Goal: Task Accomplishment & Management: Complete application form

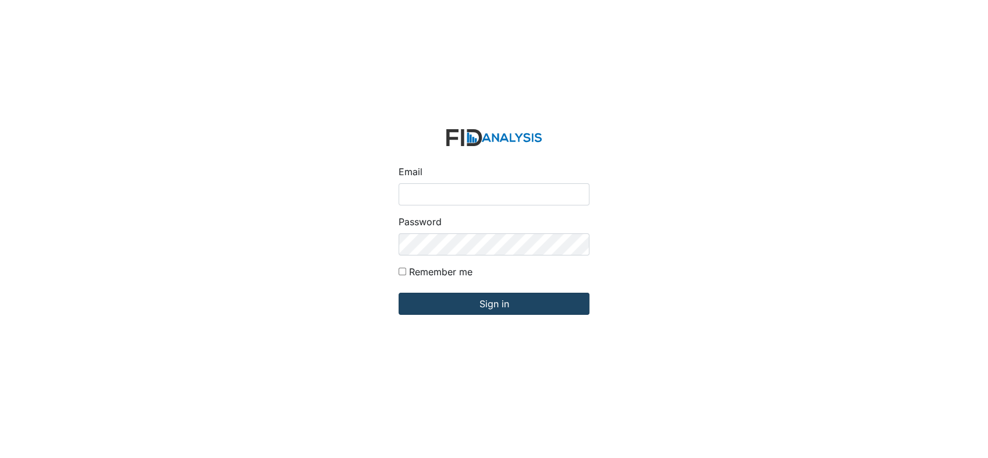
type input "[EMAIL_ADDRESS][DOMAIN_NAME]"
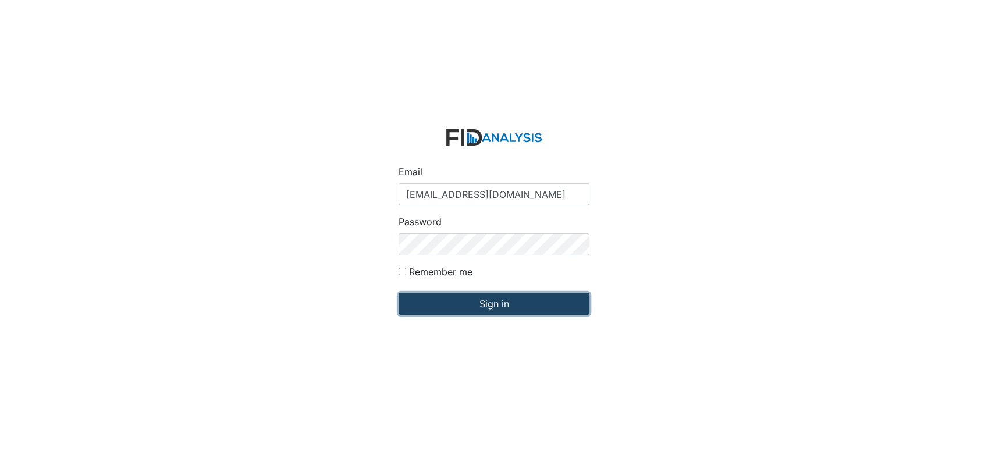
click at [495, 302] on input "Sign in" at bounding box center [494, 304] width 191 height 22
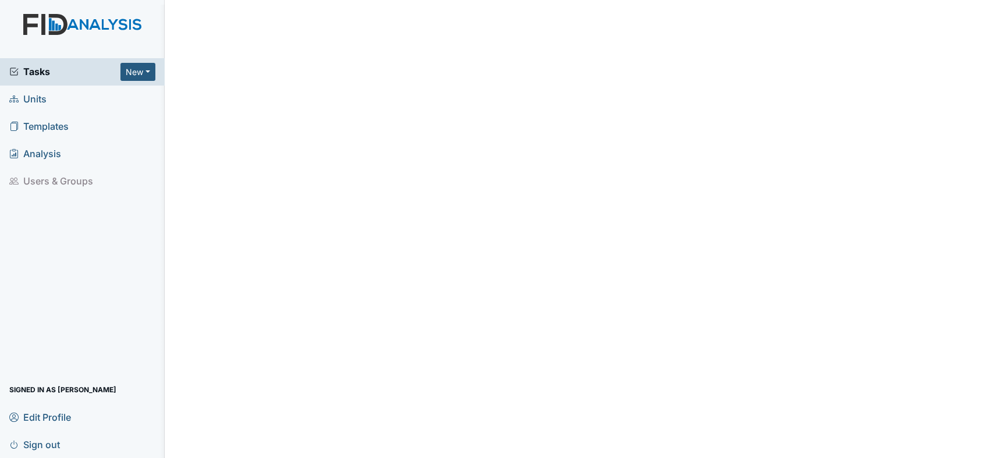
click at [34, 97] on span "Units" at bounding box center [27, 99] width 37 height 18
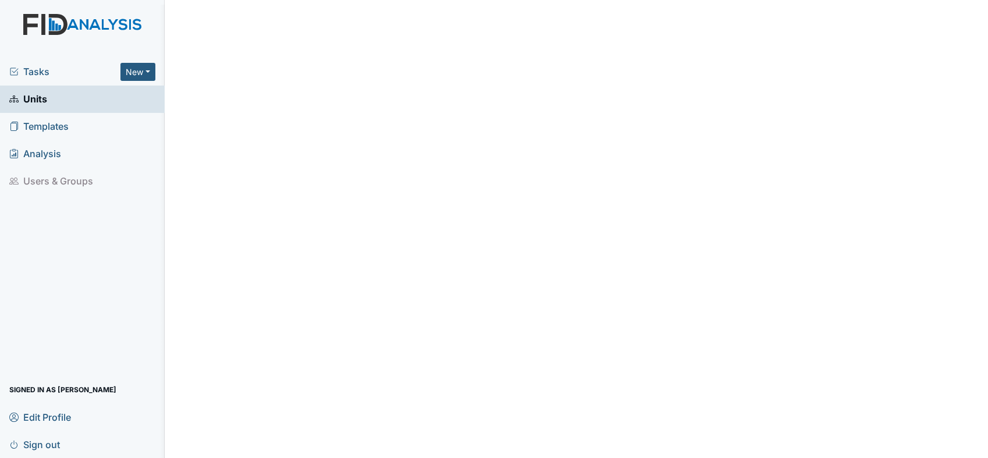
click at [45, 95] on span "Units" at bounding box center [28, 99] width 38 height 18
click at [38, 97] on span "Units" at bounding box center [28, 99] width 38 height 18
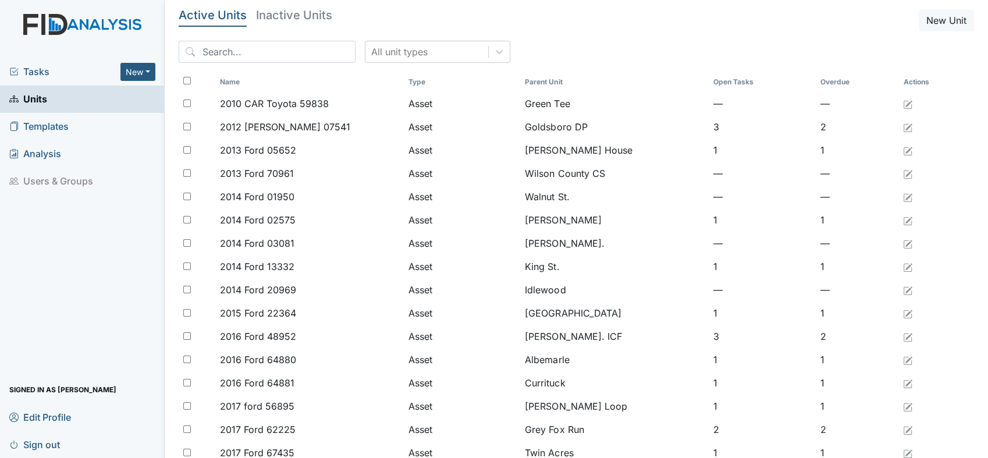
drag, startPoint x: 0, startPoint y: 0, endPoint x: 39, endPoint y: 96, distance: 103.7
click at [38, 97] on span "Units" at bounding box center [28, 99] width 38 height 18
click at [215, 47] on input "search" at bounding box center [267, 52] width 177 height 22
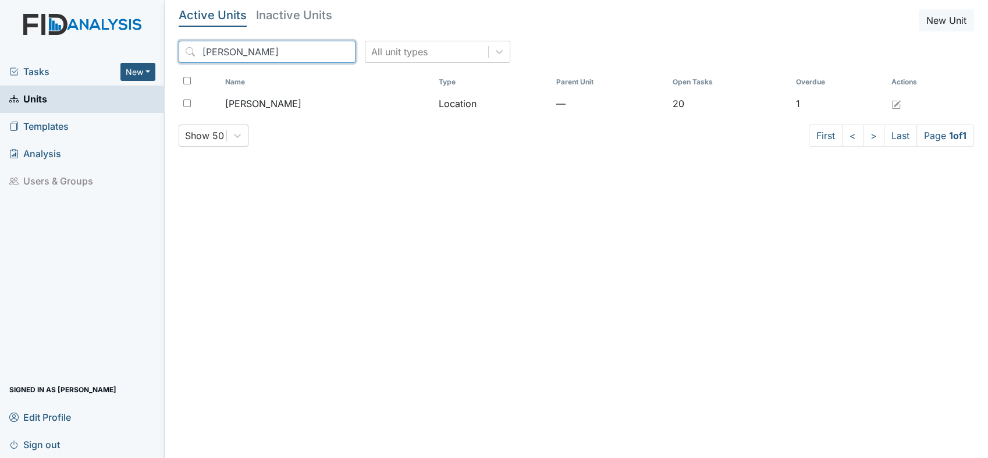
type input "lockwood"
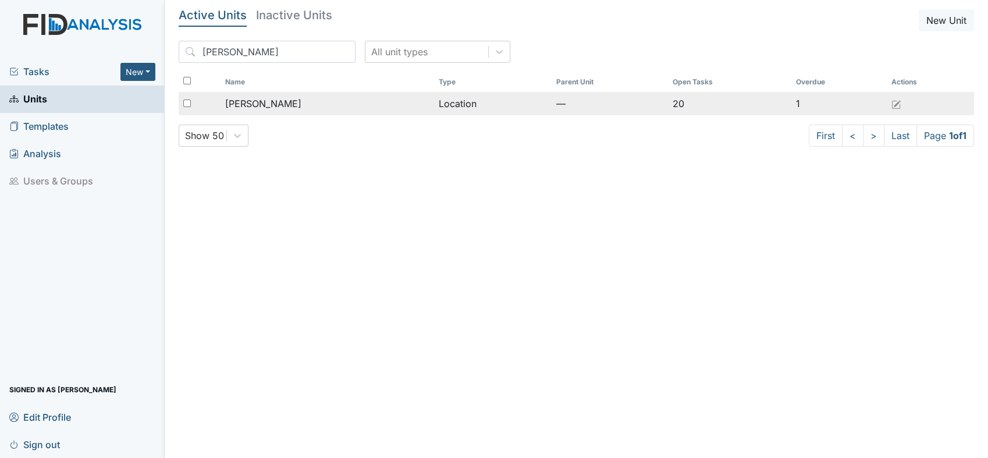
click at [260, 107] on span "[PERSON_NAME]" at bounding box center [263, 104] width 76 height 14
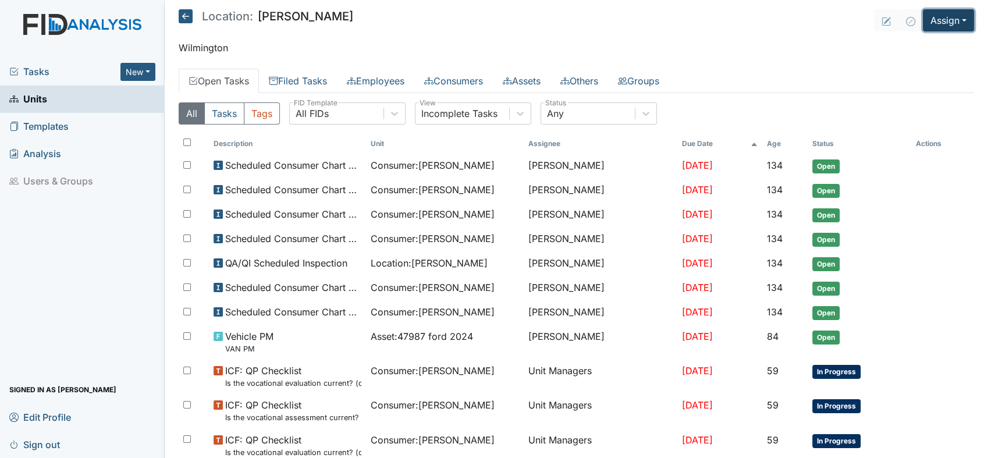
click at [959, 16] on button "Assign" at bounding box center [948, 20] width 51 height 22
click at [913, 47] on link "Assign Form" at bounding box center [921, 47] width 105 height 19
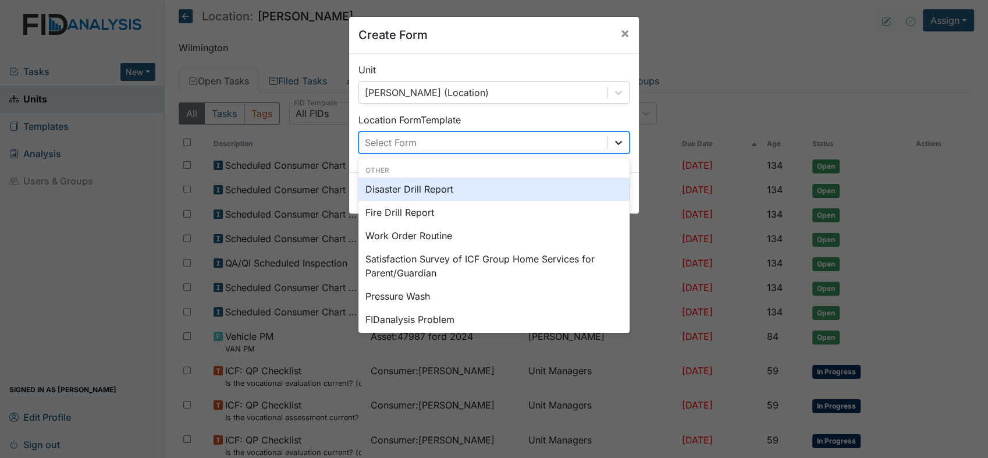
click at [613, 144] on icon at bounding box center [619, 143] width 12 height 12
click at [708, 102] on div "Create Form × Unit Lockwood (Location) Location Form Template option Disaster D…" at bounding box center [494, 229] width 988 height 458
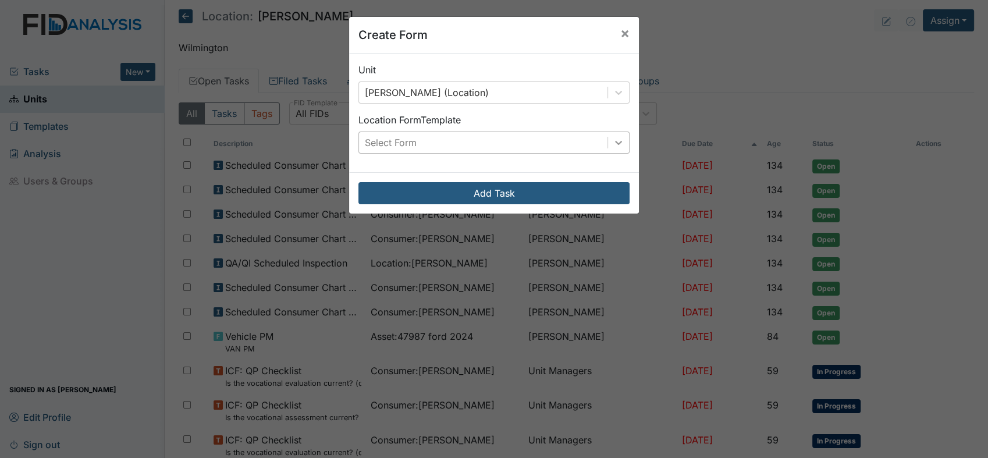
click at [615, 142] on icon at bounding box center [618, 143] width 7 height 4
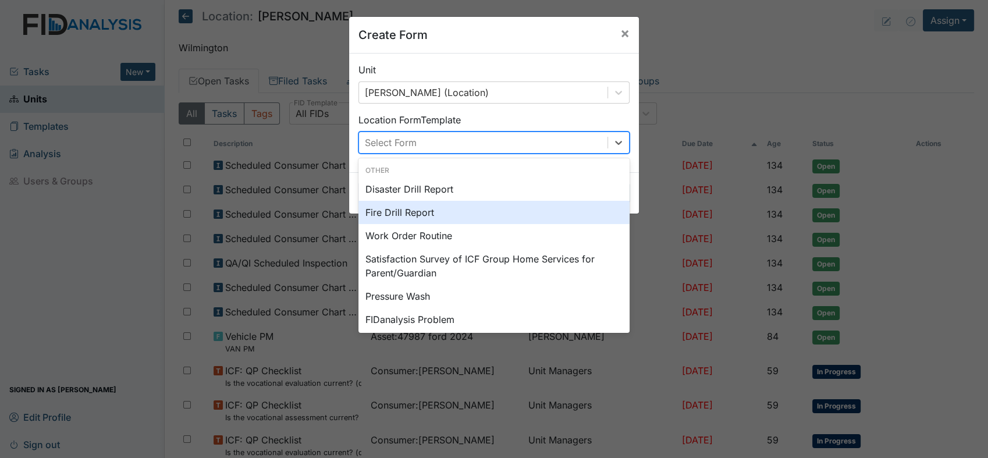
click at [408, 211] on div "Fire Drill Report" at bounding box center [494, 212] width 271 height 23
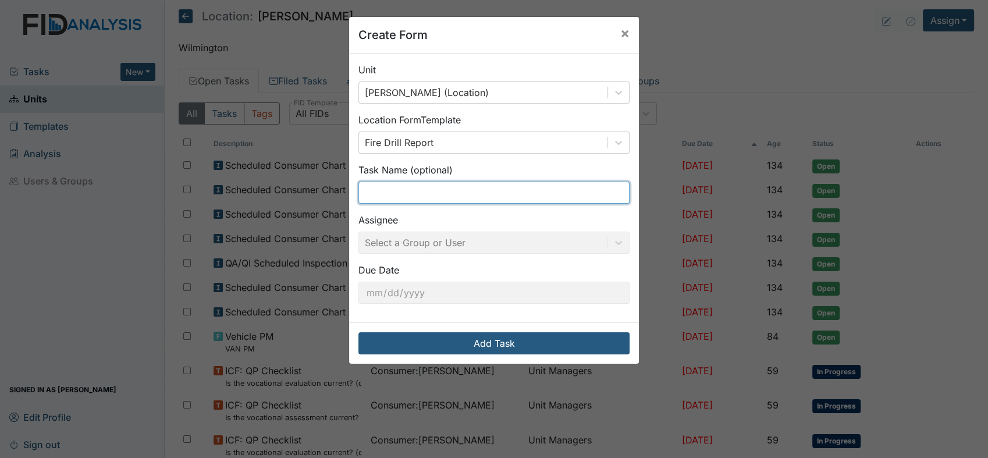
click at [412, 183] on input "text" at bounding box center [494, 193] width 271 height 22
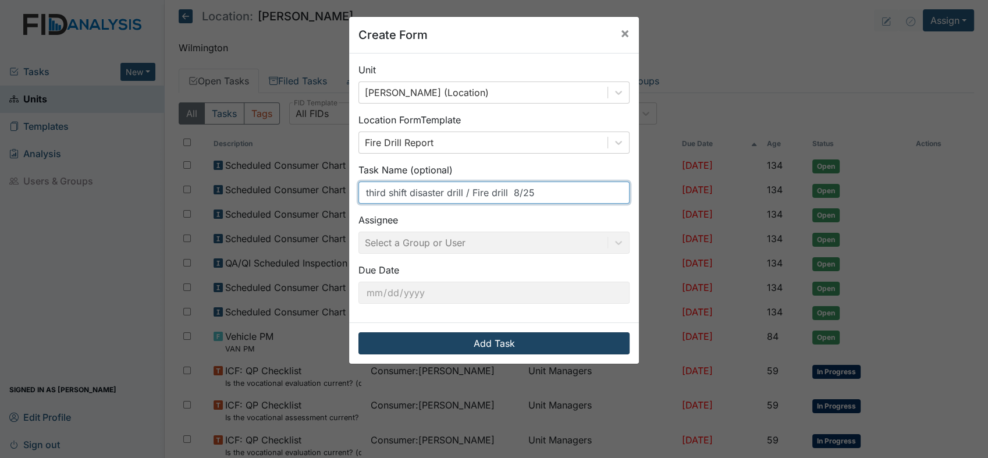
type input "third shift disaster drill / Fire drill 8/25"
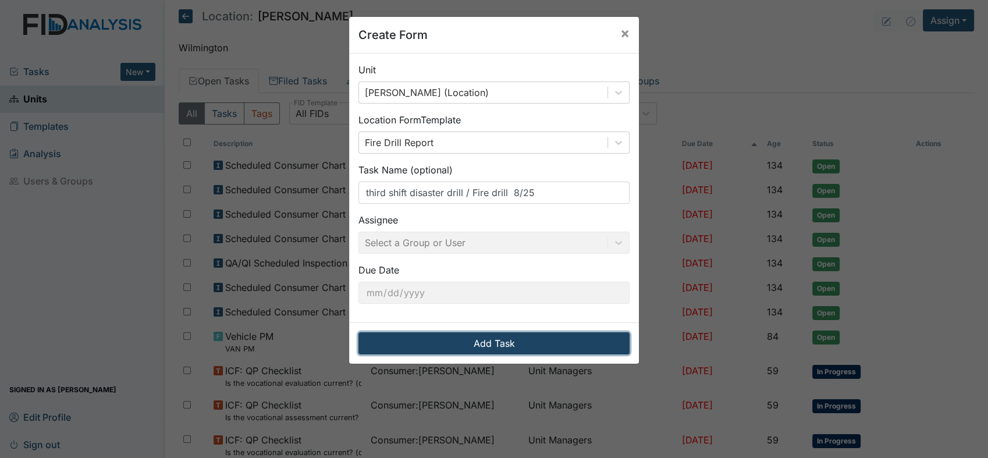
click at [485, 341] on button "Add Task" at bounding box center [494, 343] width 271 height 22
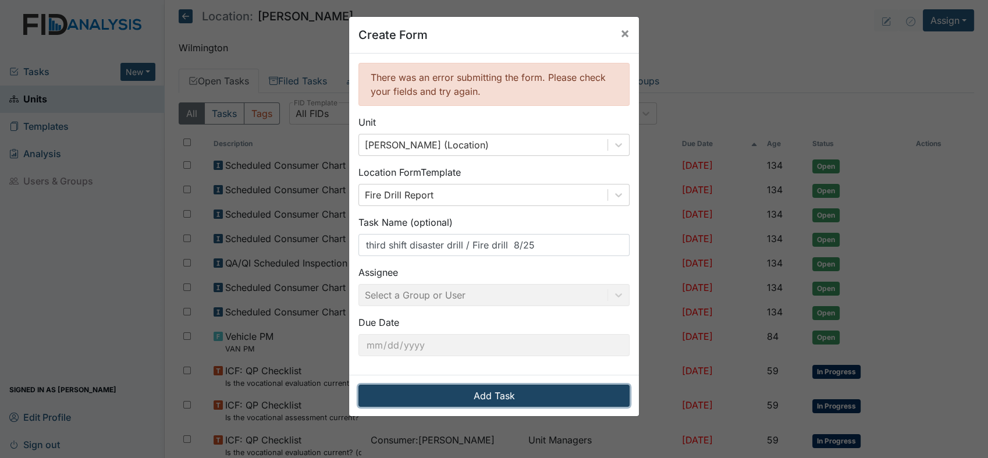
click at [480, 396] on button "Add Task" at bounding box center [494, 396] width 271 height 22
click at [478, 393] on button "Add Task" at bounding box center [494, 396] width 271 height 22
click at [502, 400] on button "Add Task" at bounding box center [494, 396] width 271 height 22
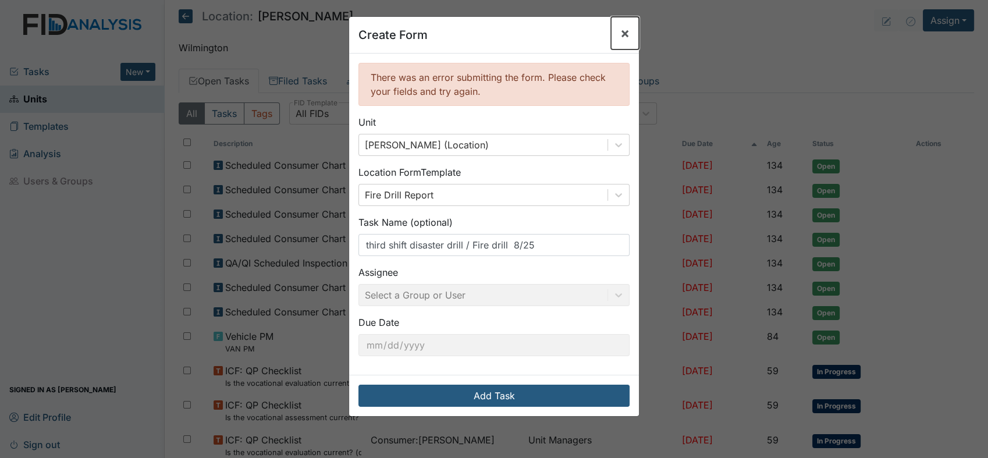
click at [620, 31] on span "×" at bounding box center [624, 32] width 9 height 17
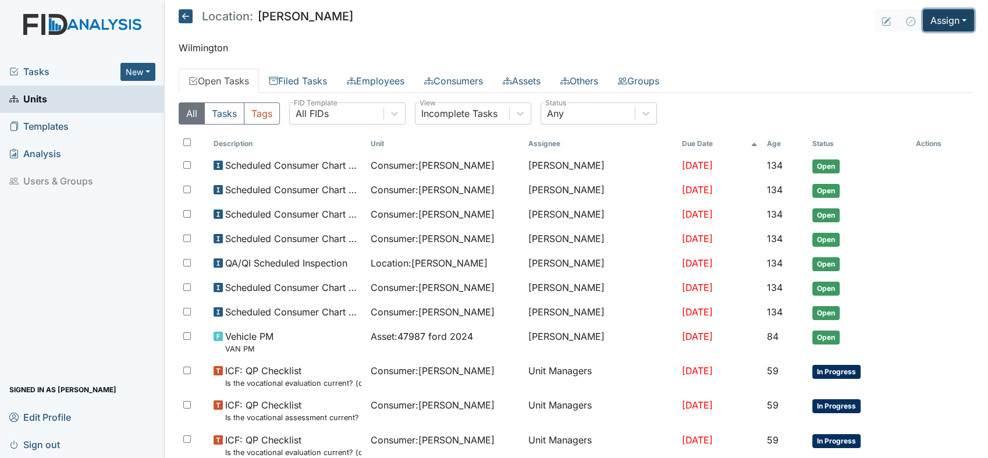
click at [952, 15] on button "Assign" at bounding box center [948, 20] width 51 height 22
click at [899, 45] on link "Assign Form" at bounding box center [921, 47] width 105 height 19
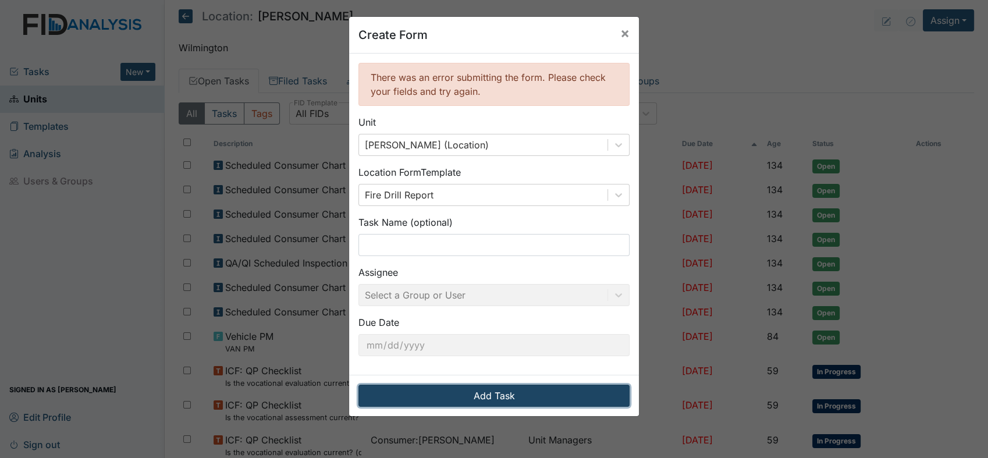
click at [490, 393] on button "Add Task" at bounding box center [494, 396] width 271 height 22
click at [490, 392] on button "Add Task" at bounding box center [494, 396] width 271 height 22
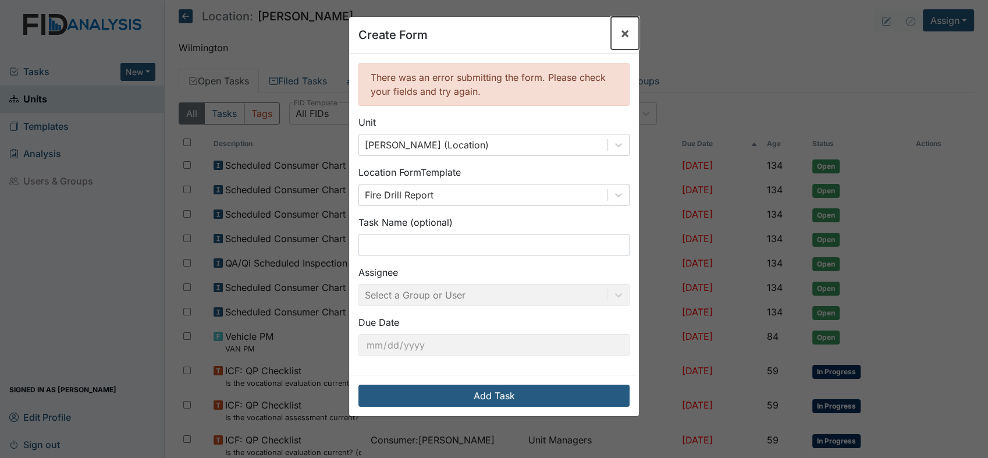
click at [622, 33] on span "×" at bounding box center [624, 32] width 9 height 17
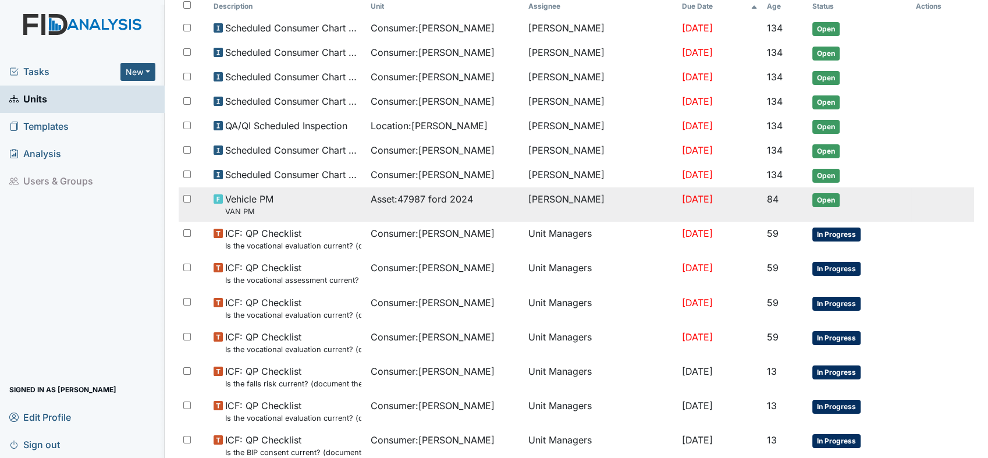
scroll to position [136, 0]
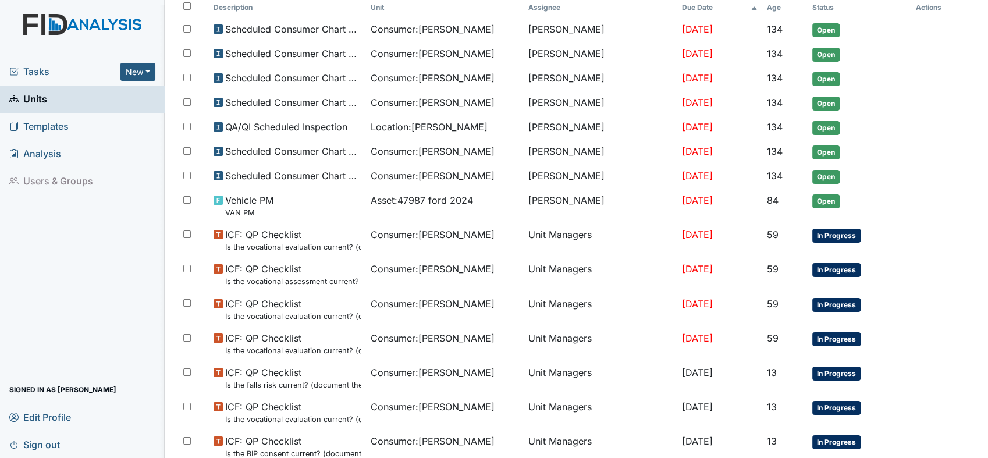
click at [23, 98] on span "Units" at bounding box center [28, 99] width 38 height 18
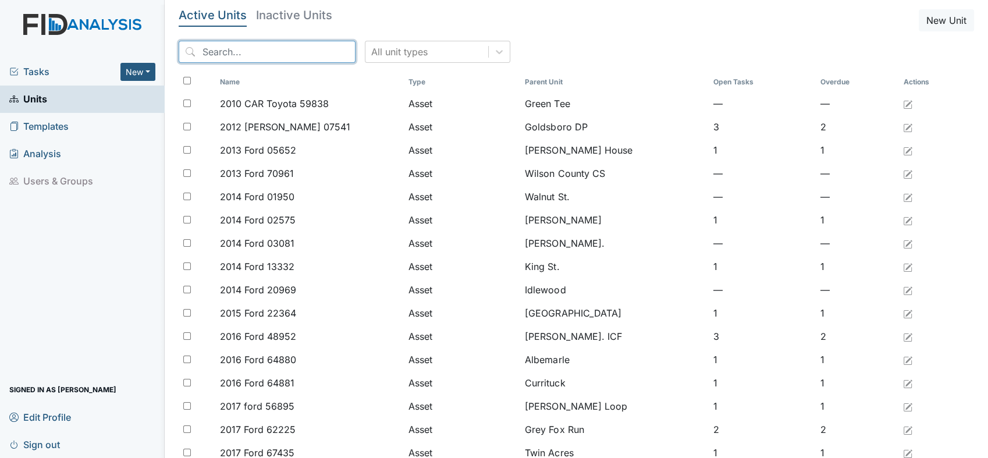
click at [268, 47] on input "search" at bounding box center [267, 52] width 177 height 22
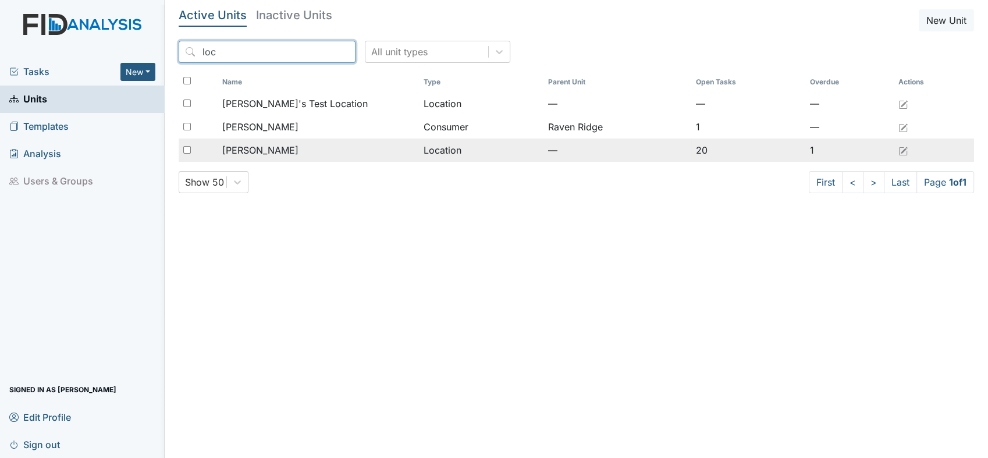
type input "loc"
click at [246, 148] on span "[PERSON_NAME]" at bounding box center [260, 150] width 76 height 14
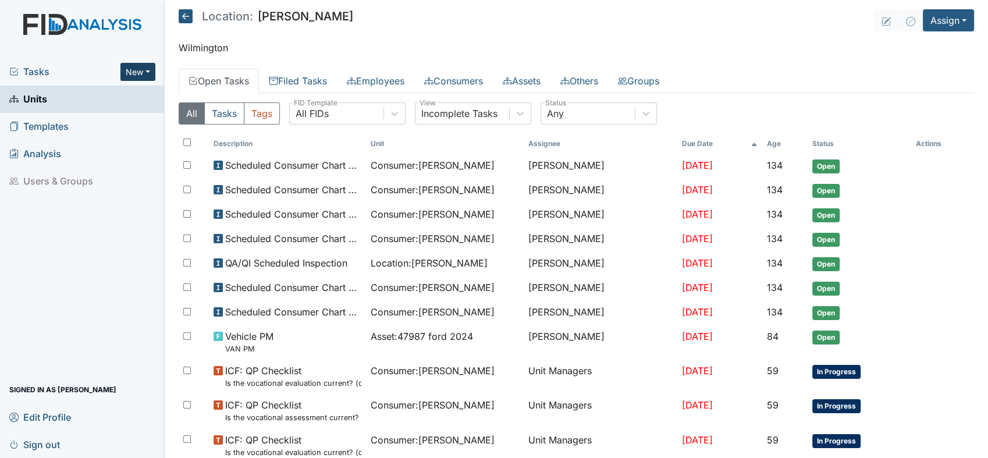
click at [147, 70] on button "New" at bounding box center [137, 72] width 35 height 18
click at [96, 112] on link "Inspection" at bounding box center [108, 115] width 92 height 19
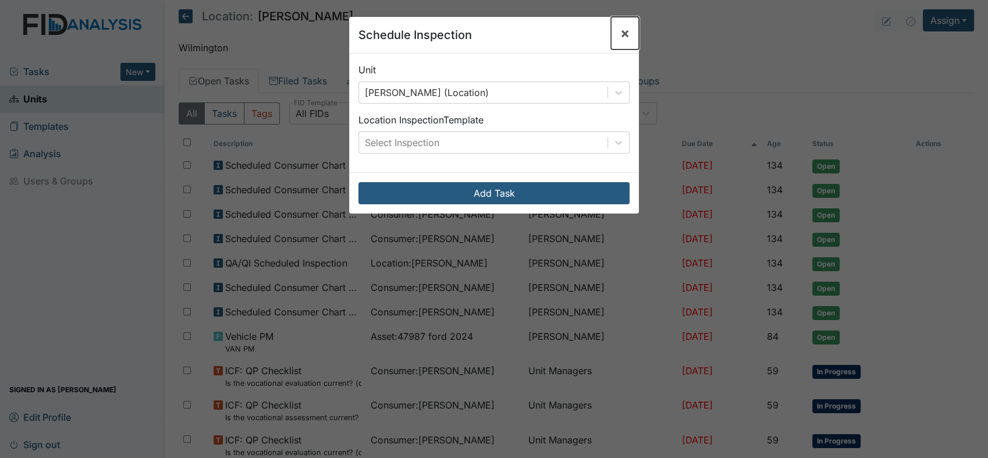
click at [620, 33] on span "×" at bounding box center [624, 32] width 9 height 17
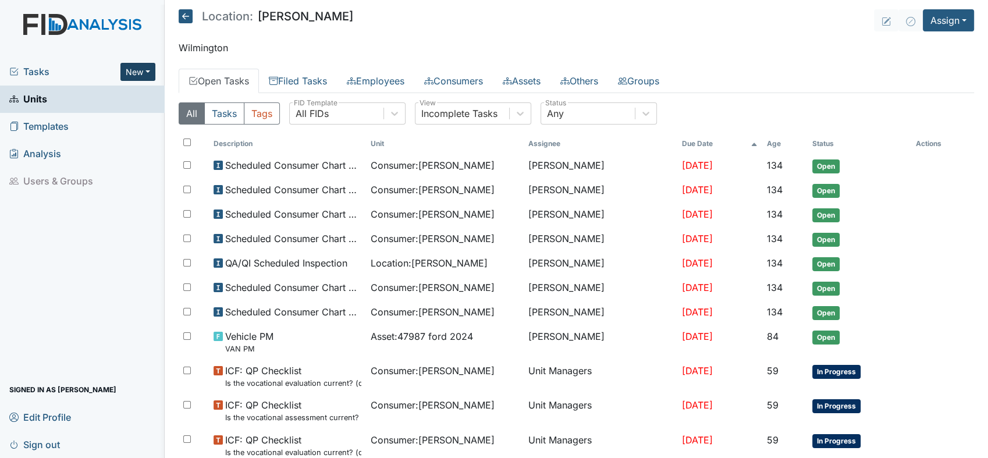
click at [146, 68] on button "New" at bounding box center [137, 72] width 35 height 18
click at [97, 93] on link "Form" at bounding box center [108, 96] width 92 height 19
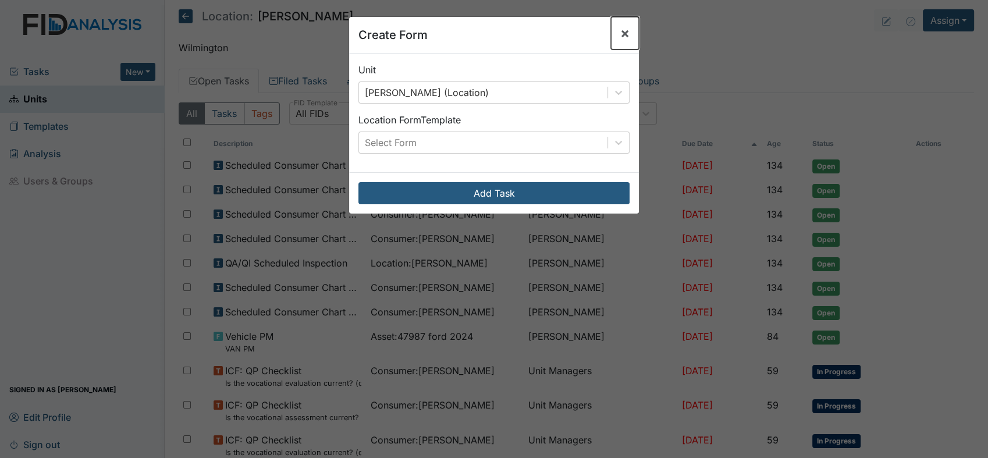
click at [620, 32] on span "×" at bounding box center [624, 32] width 9 height 17
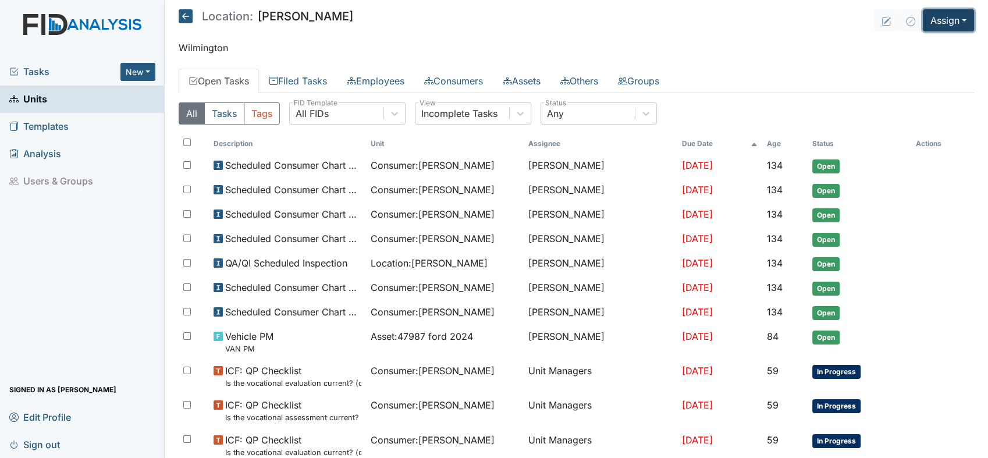
click at [953, 15] on button "Assign" at bounding box center [948, 20] width 51 height 22
click at [920, 48] on link "Assign Form" at bounding box center [921, 47] width 105 height 19
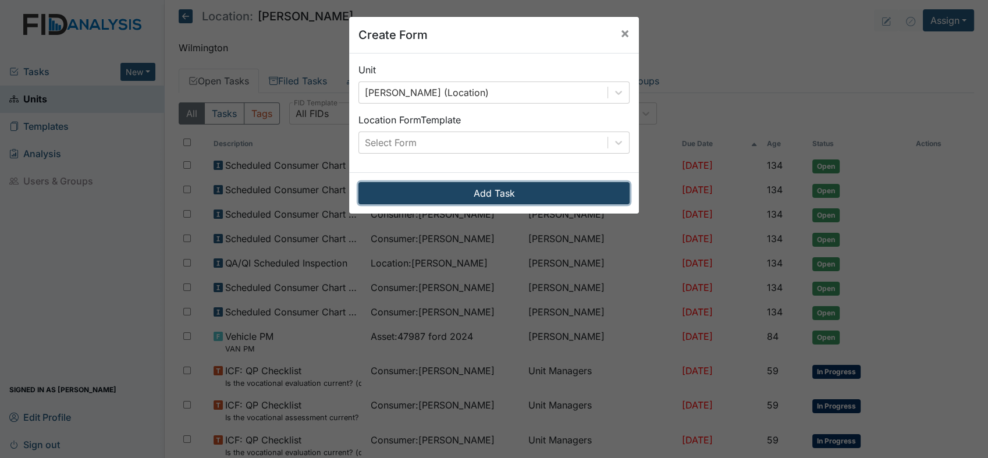
click at [499, 194] on button "Add Task" at bounding box center [494, 193] width 271 height 22
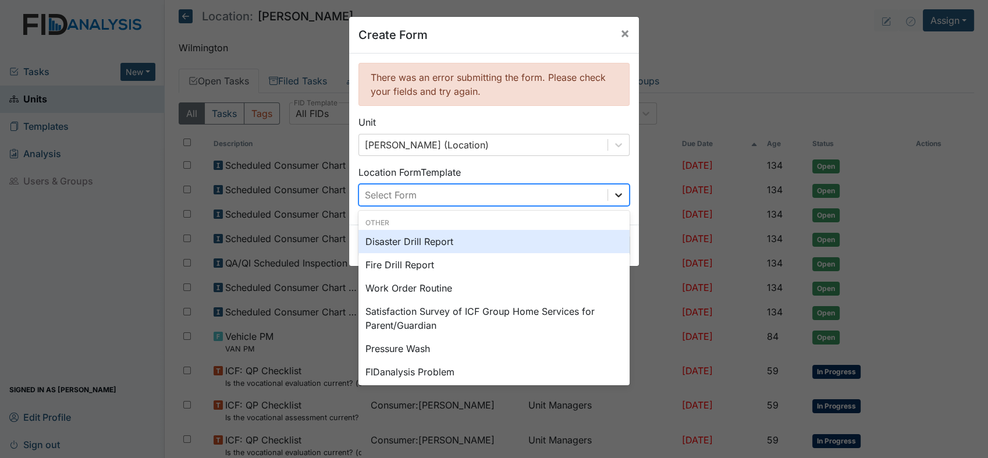
click at [615, 194] on icon at bounding box center [618, 195] width 7 height 4
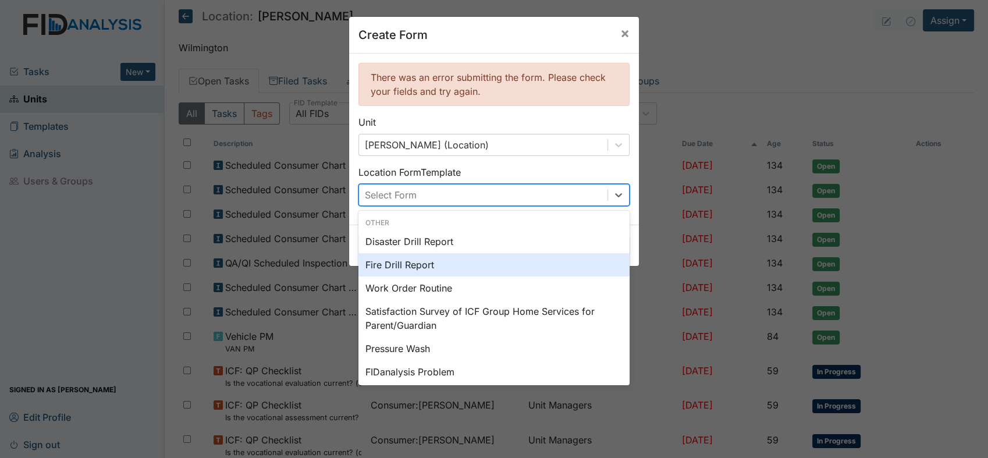
click at [395, 262] on div "Fire Drill Report" at bounding box center [494, 264] width 271 height 23
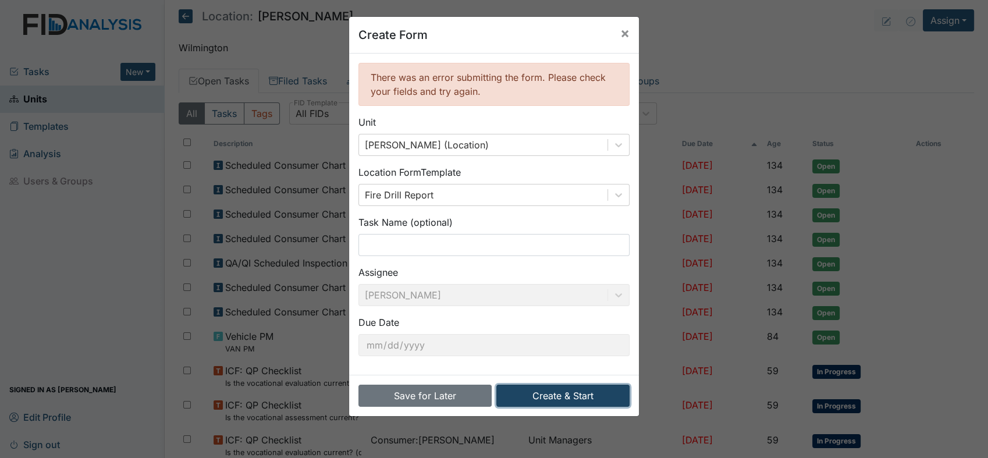
click at [554, 395] on button "Create & Start" at bounding box center [563, 396] width 133 height 22
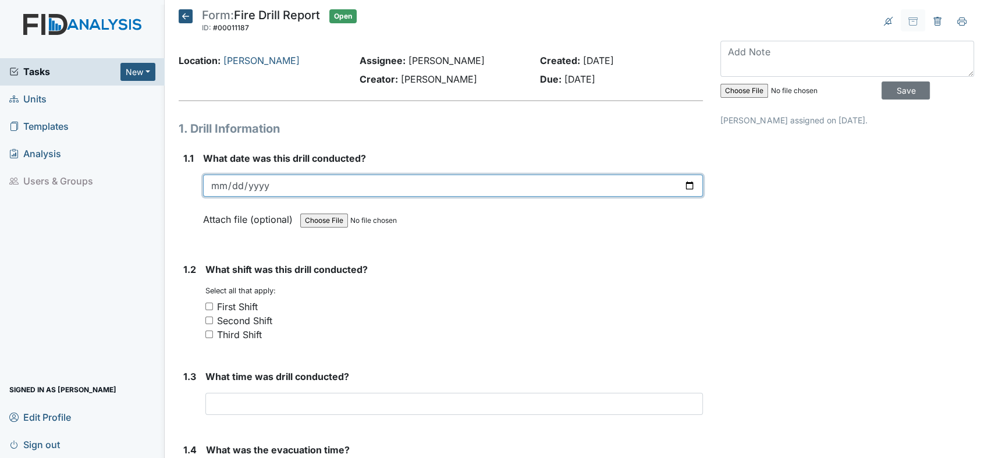
click at [681, 184] on input "date" at bounding box center [453, 186] width 500 height 22
type input "2025-08-28"
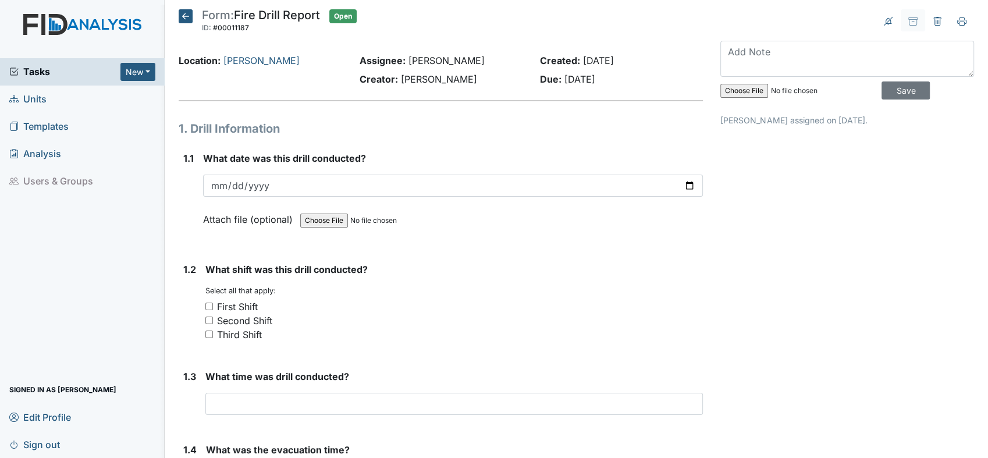
click at [207, 332] on input "Third Shift" at bounding box center [209, 335] width 8 height 8
checkbox input "true"
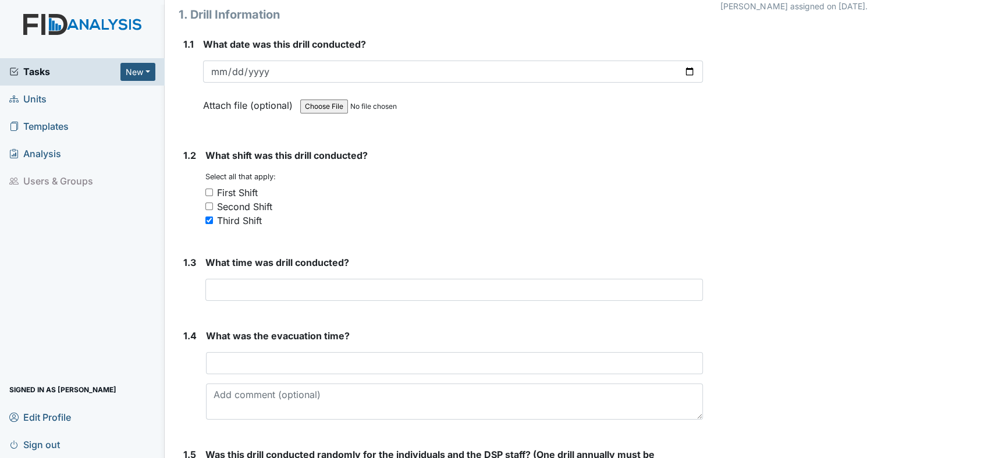
scroll to position [129, 0]
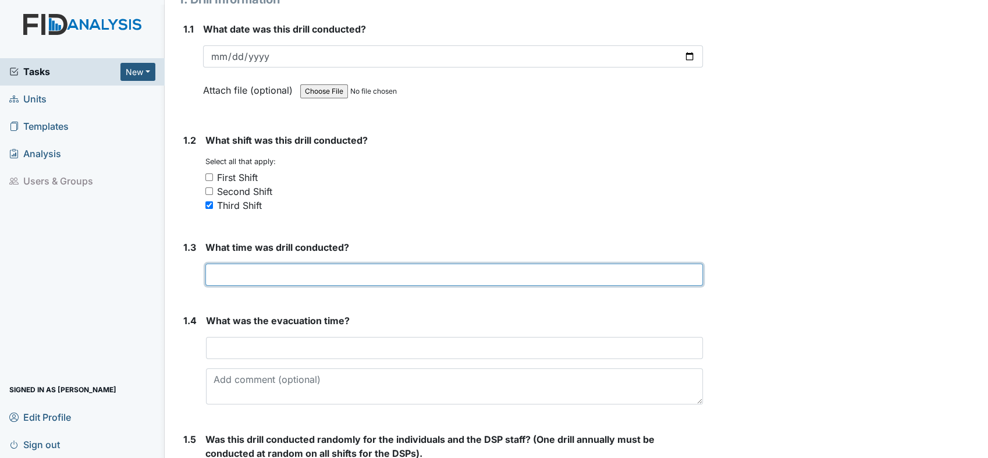
click at [264, 272] on input "text" at bounding box center [454, 275] width 498 height 22
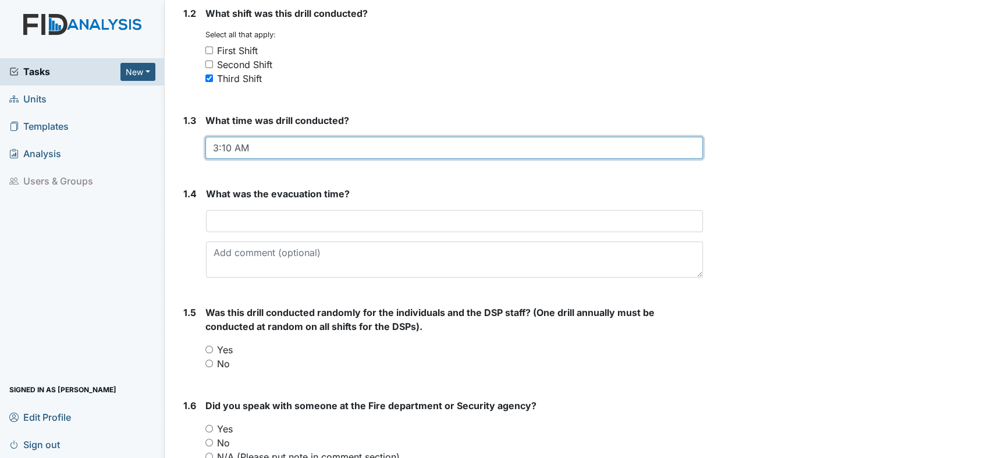
scroll to position [258, 0]
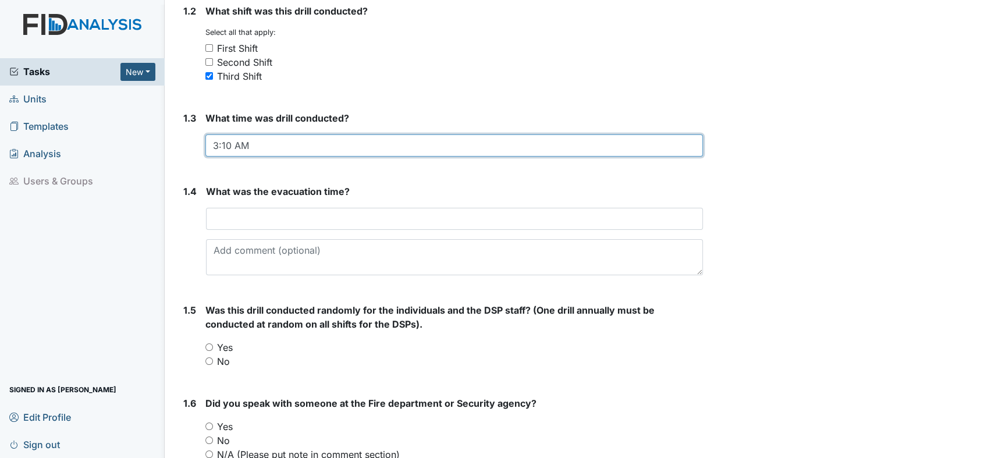
type input "3:10 AM"
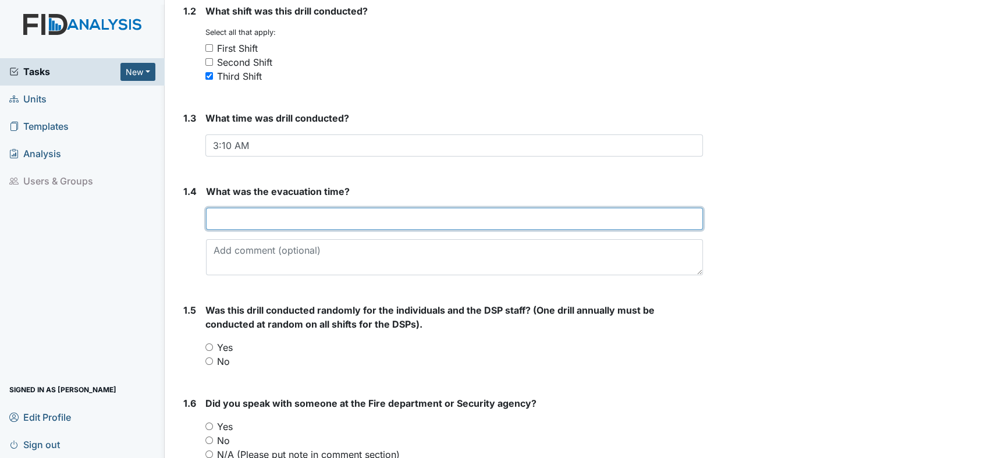
click at [275, 214] on input "text" at bounding box center [454, 219] width 497 height 22
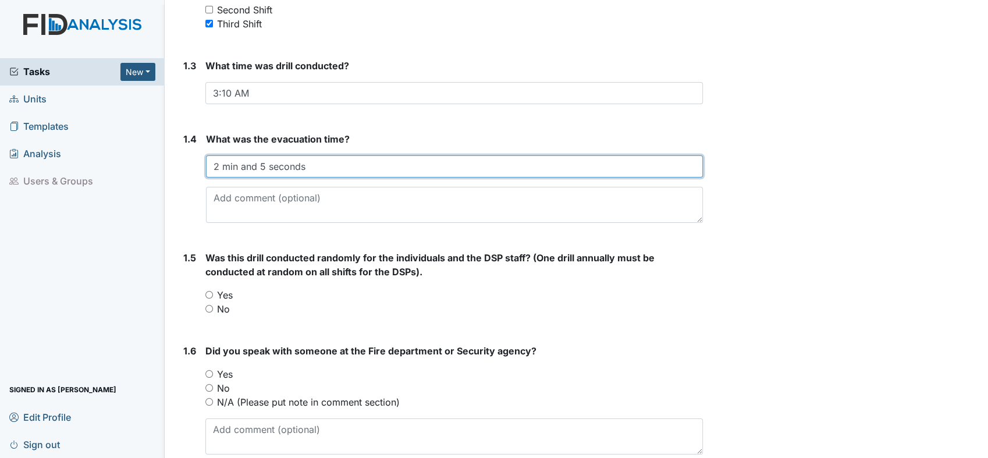
scroll to position [388, 0]
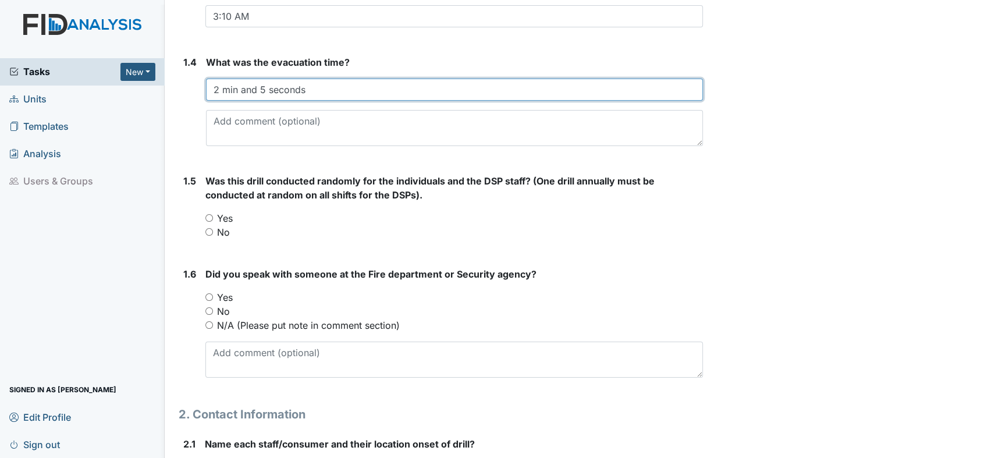
type input "2 min and 5 seconds"
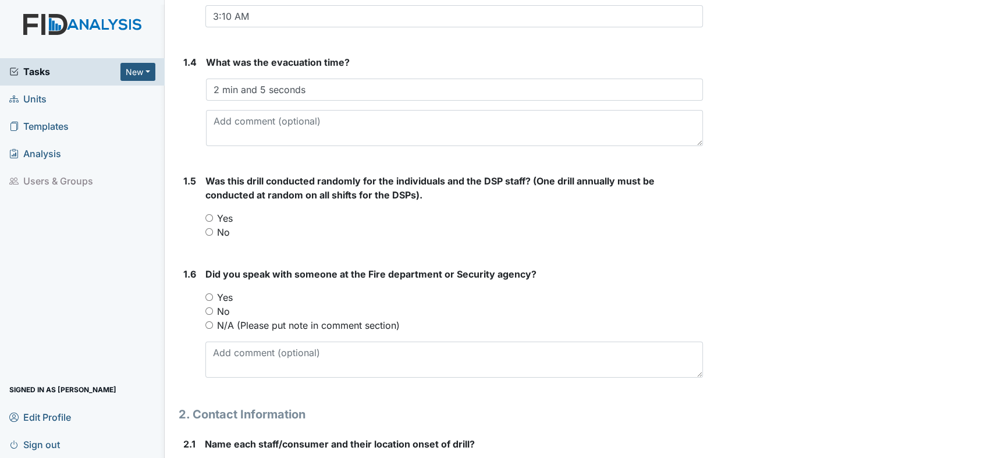
click at [210, 228] on input "No" at bounding box center [209, 232] width 8 height 8
radio input "true"
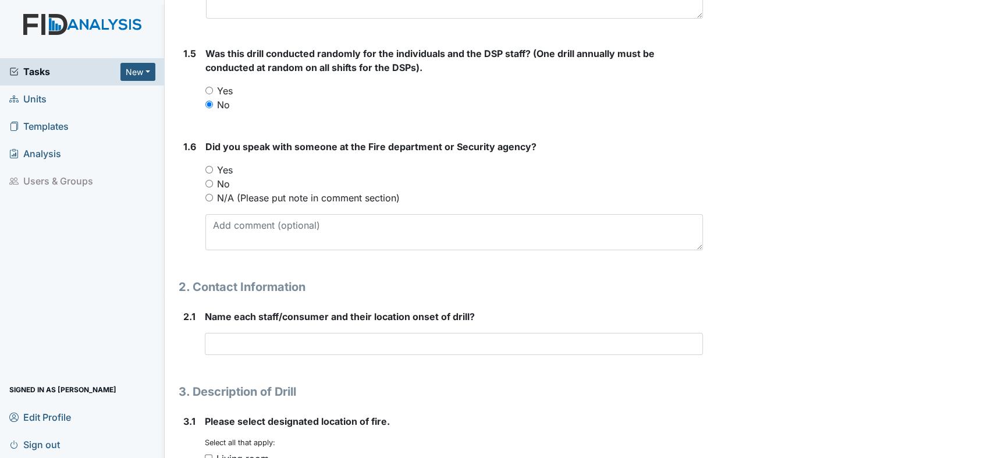
scroll to position [517, 0]
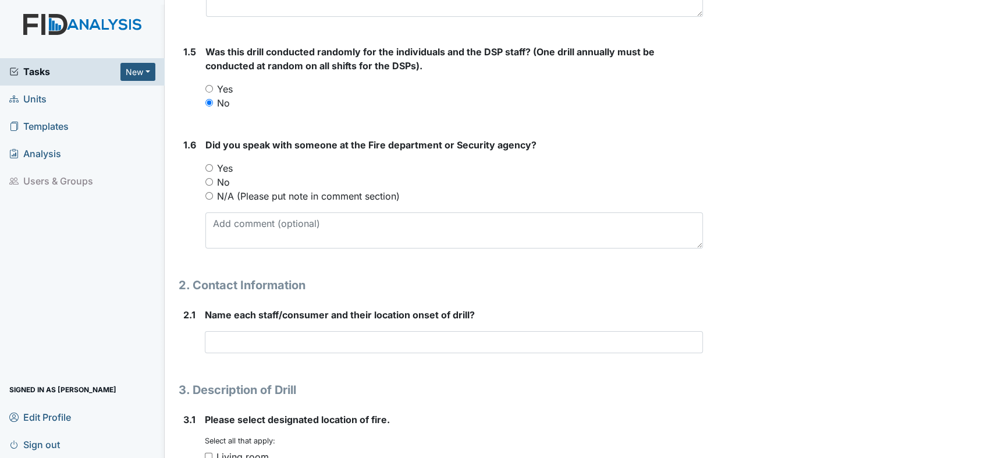
drag, startPoint x: 209, startPoint y: 165, endPoint x: 219, endPoint y: 209, distance: 44.8
click at [209, 166] on input "Yes" at bounding box center [209, 168] width 8 height 8
radio input "true"
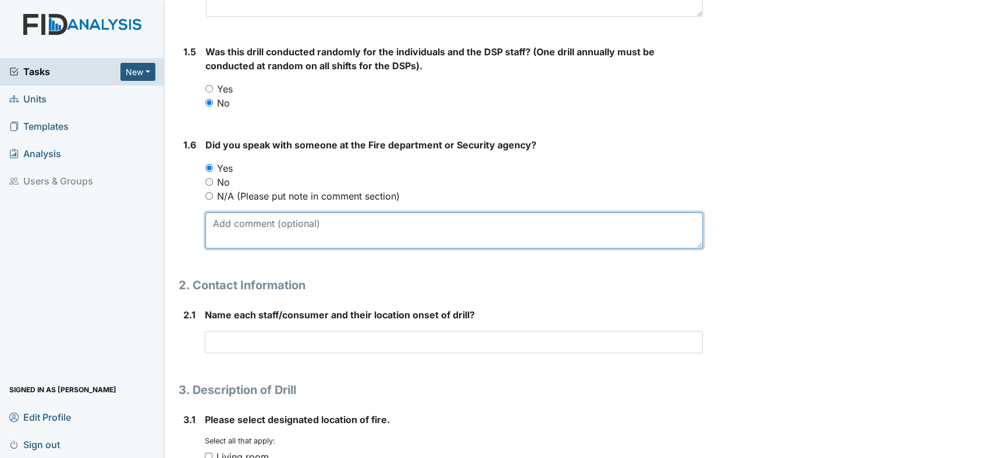
click at [320, 219] on textarea at bounding box center [454, 230] width 498 height 36
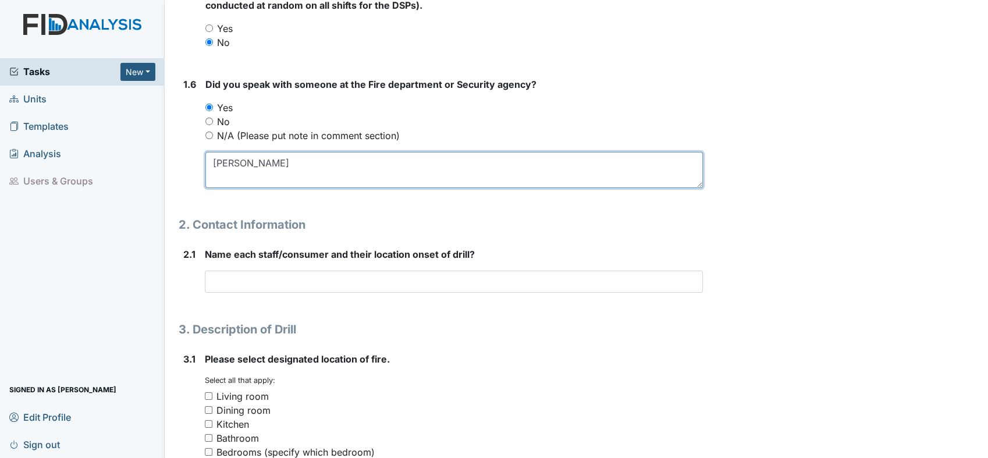
scroll to position [711, 0]
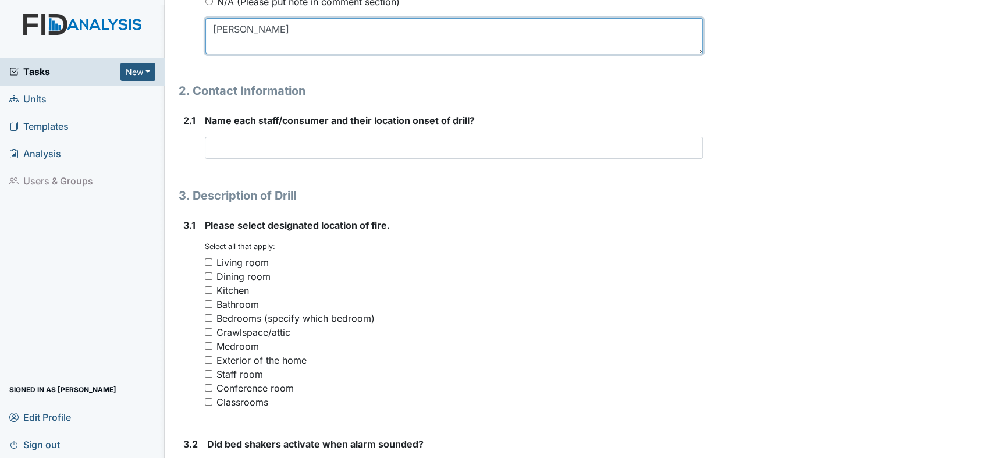
type textarea "Rick"
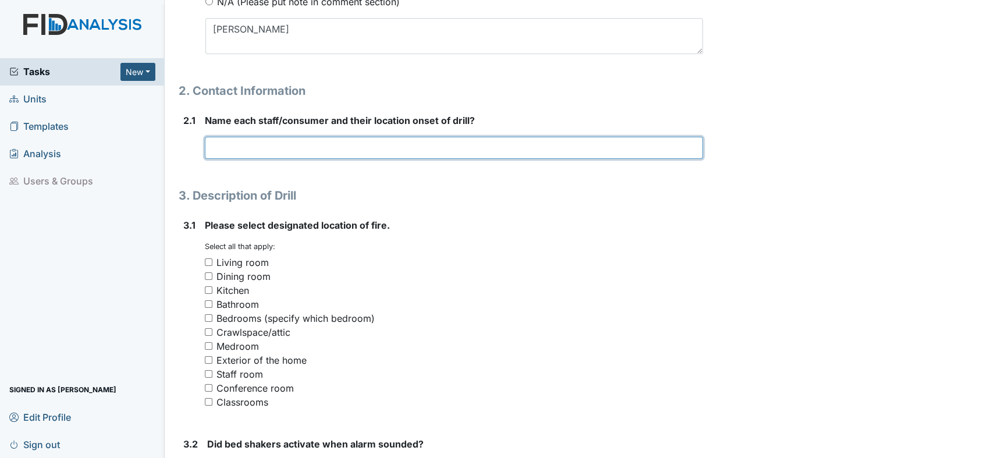
click at [254, 142] on input "text" at bounding box center [454, 148] width 498 height 22
type input "Dawn was in the hallway, AG in the bathroom, DC, TS, JL, SM, BA in bed."
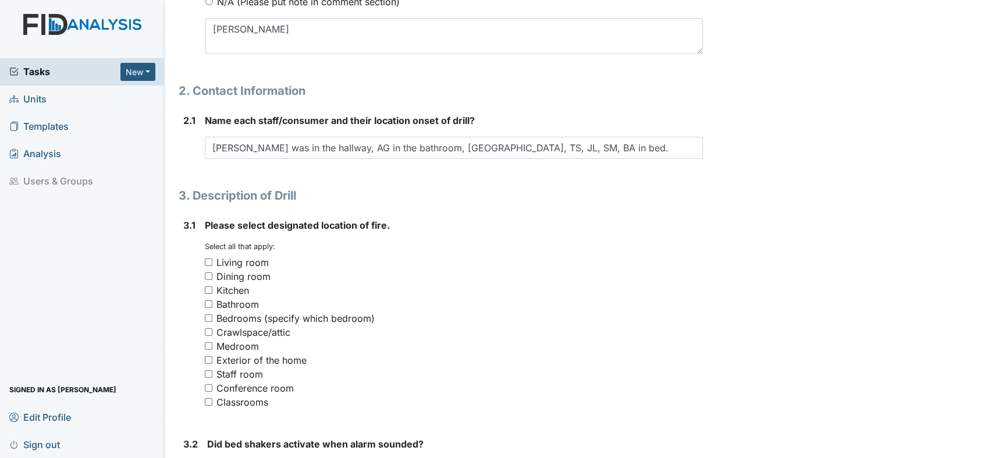
click at [208, 288] on input "Kitchen" at bounding box center [209, 290] width 8 height 8
checkbox input "true"
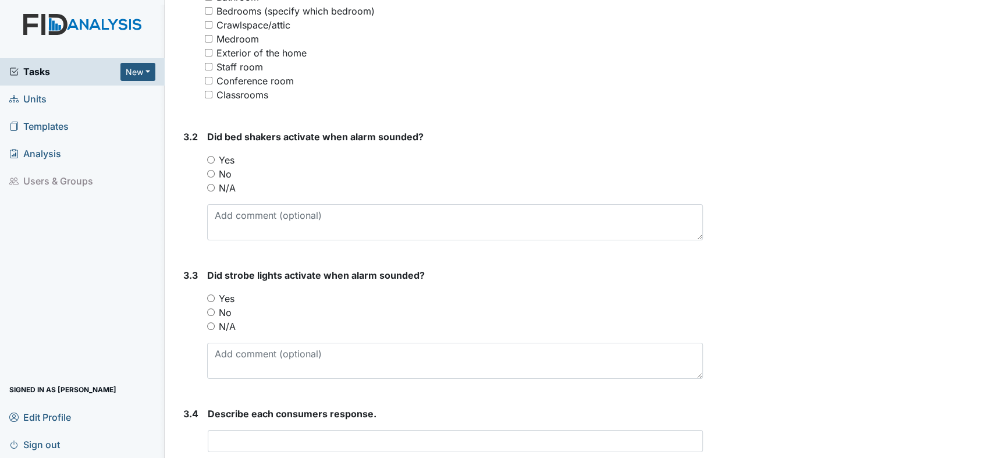
scroll to position [1034, 0]
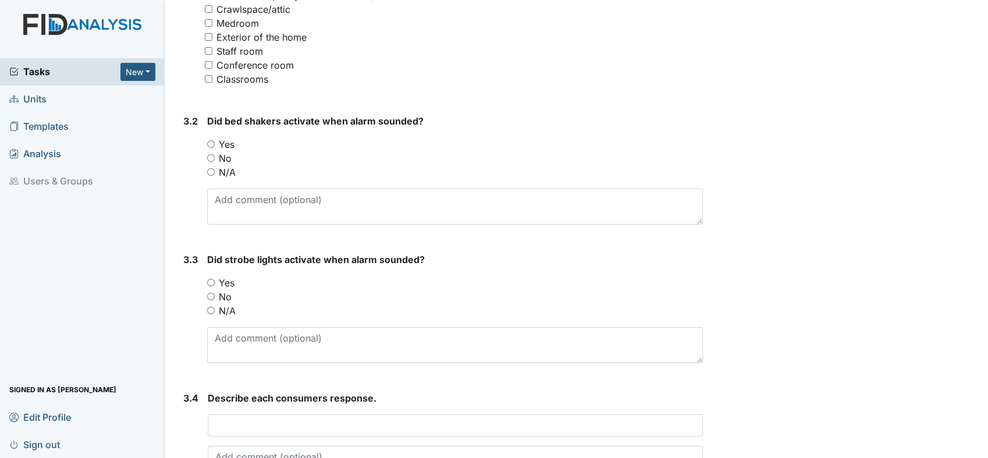
click at [212, 141] on input "Yes" at bounding box center [211, 144] width 8 height 8
radio input "true"
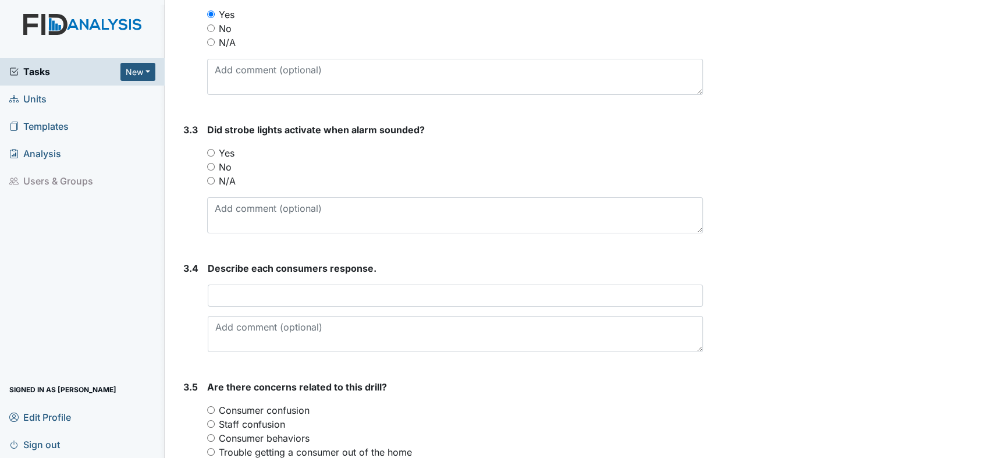
click at [212, 152] on input "Yes" at bounding box center [211, 153] width 8 height 8
radio input "true"
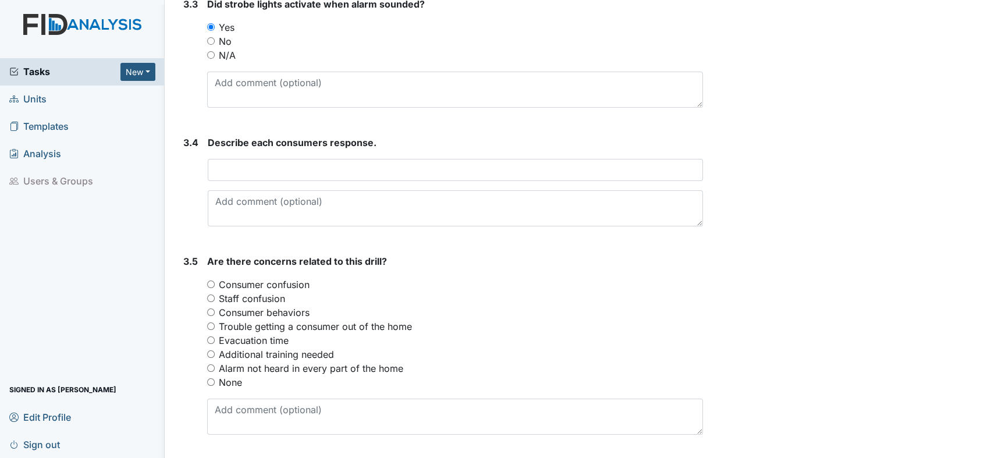
scroll to position [1293, 0]
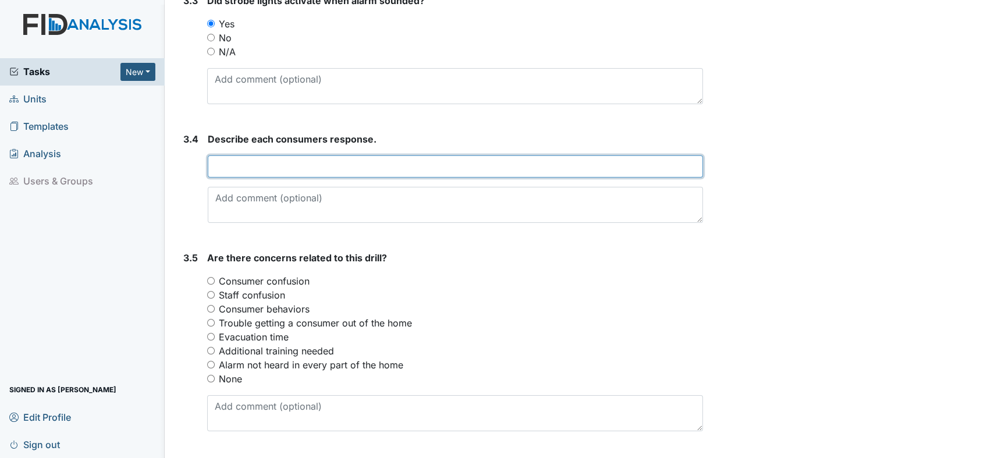
click at [321, 164] on input "text" at bounding box center [455, 166] width 495 height 22
click at [405, 157] on input "All consumers were cooraptive" at bounding box center [455, 166] width 495 height 22
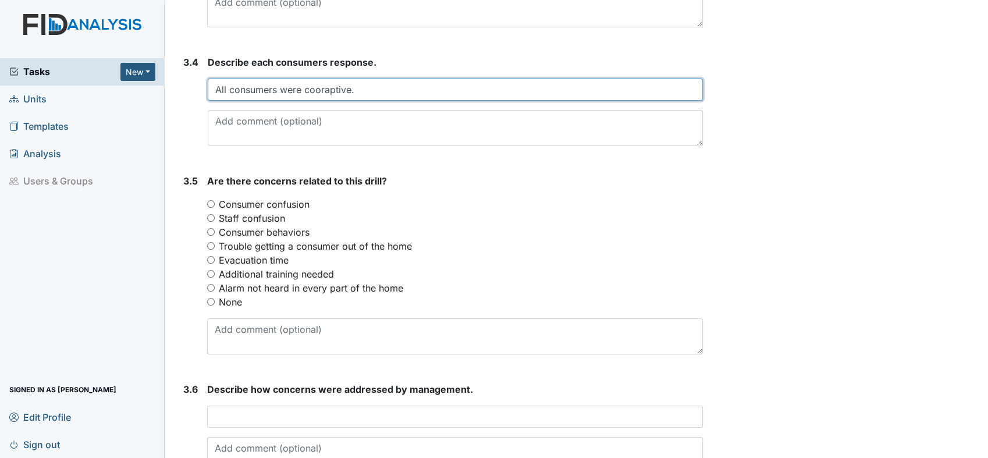
scroll to position [1444, 0]
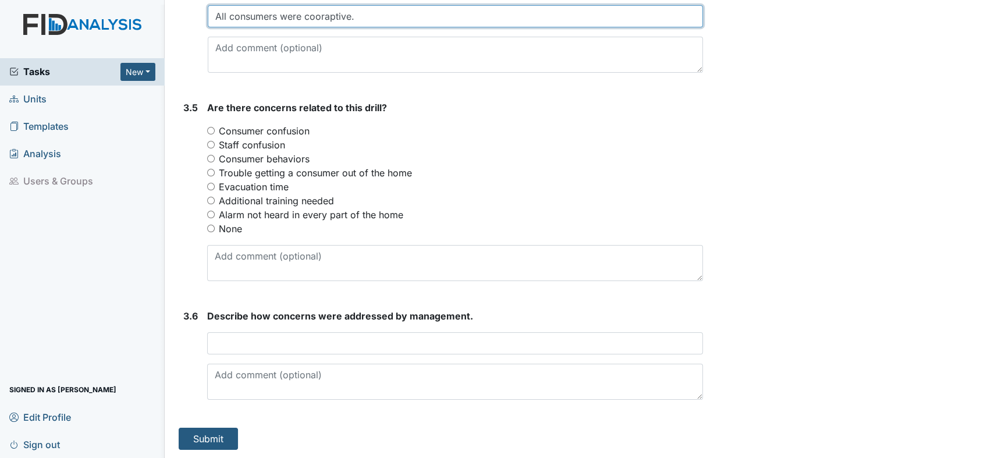
type input "All consumers were cooraptive."
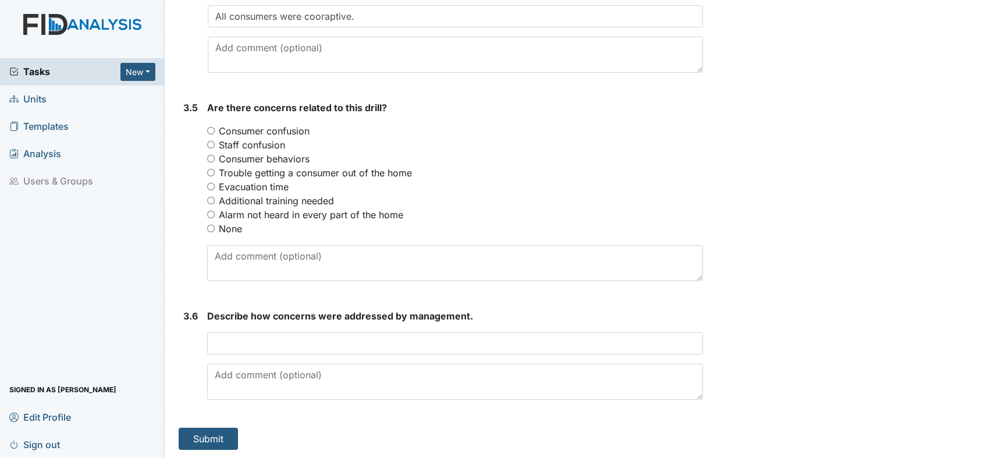
click at [211, 226] on input "None" at bounding box center [211, 229] width 8 height 8
radio input "true"
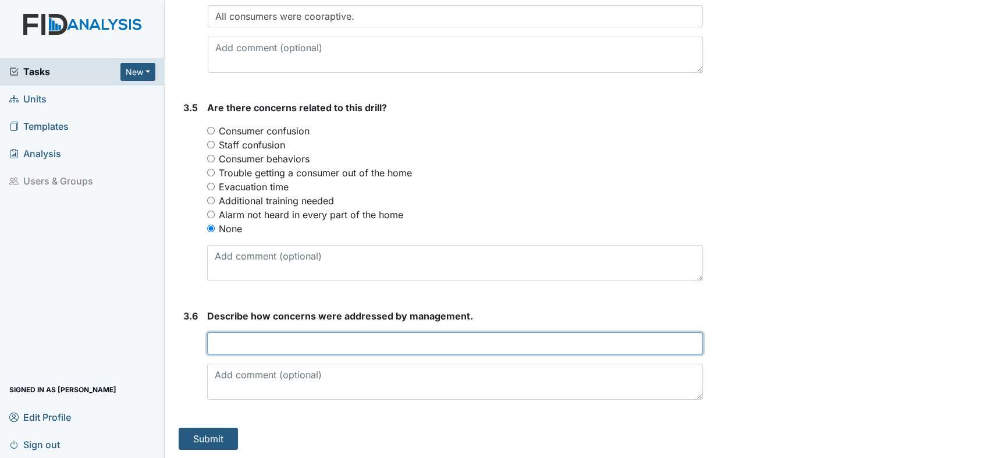
click at [248, 335] on input "text" at bounding box center [455, 343] width 496 height 22
type input "None at this time."
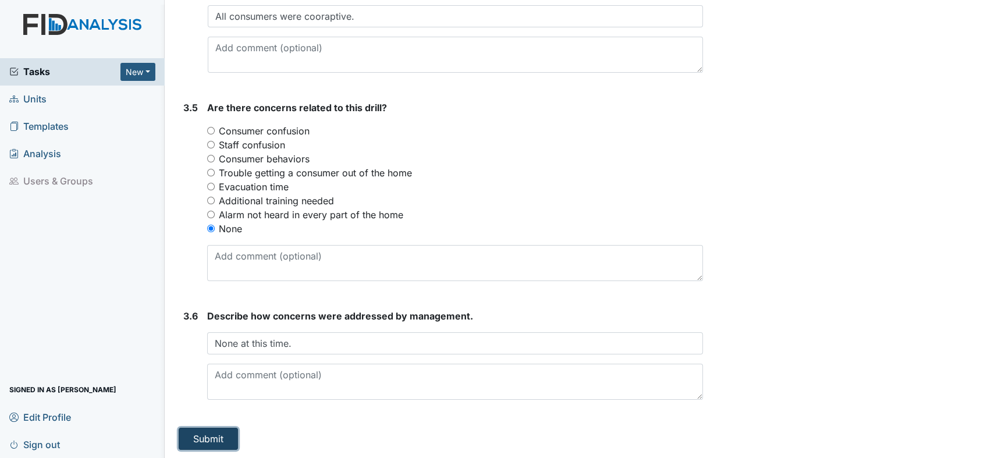
click at [211, 436] on button "Submit" at bounding box center [208, 439] width 59 height 22
